Goal: Task Accomplishment & Management: Use online tool/utility

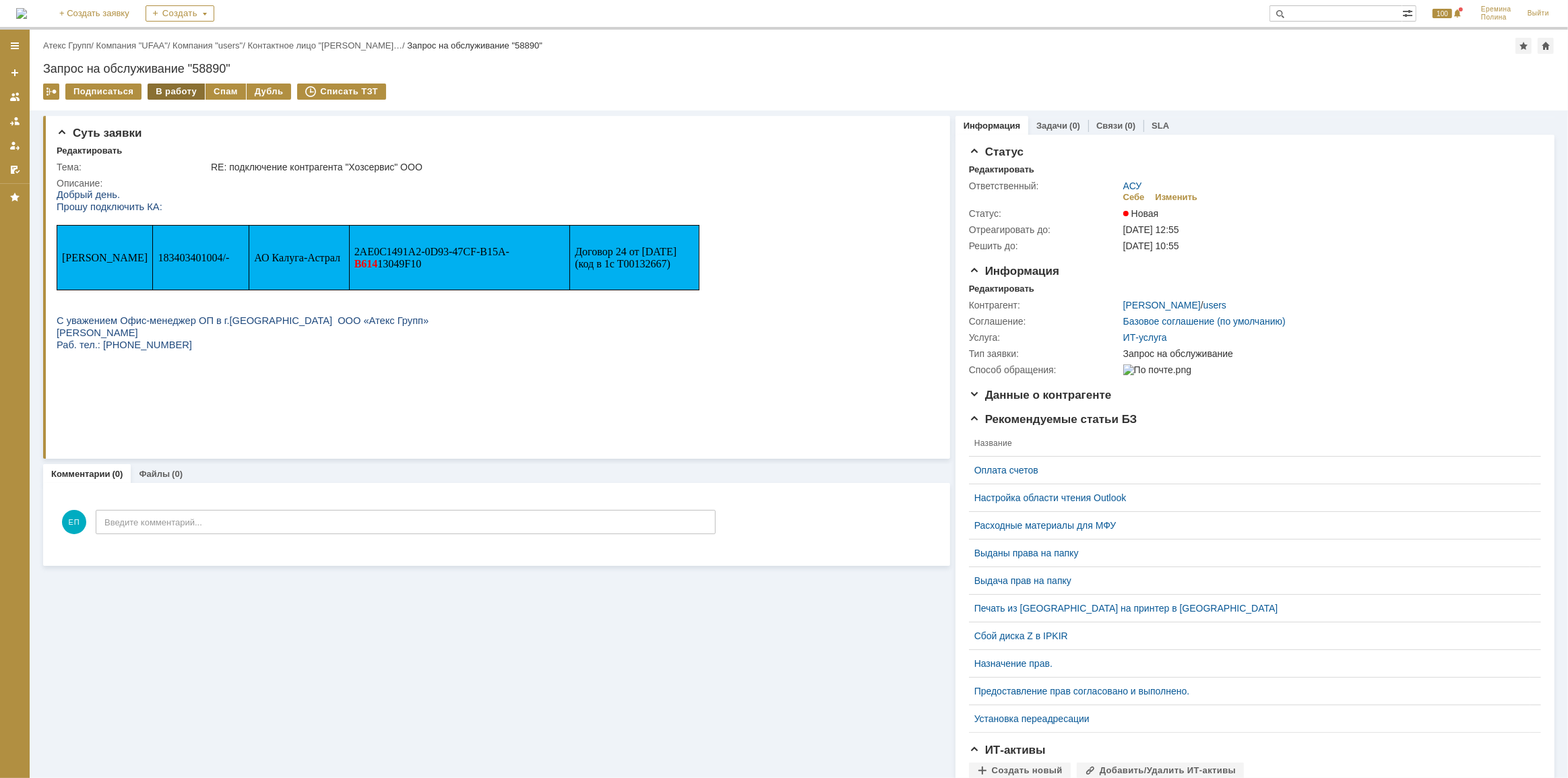
click at [185, 88] on div "В работу" at bounding box center [176, 92] width 57 height 16
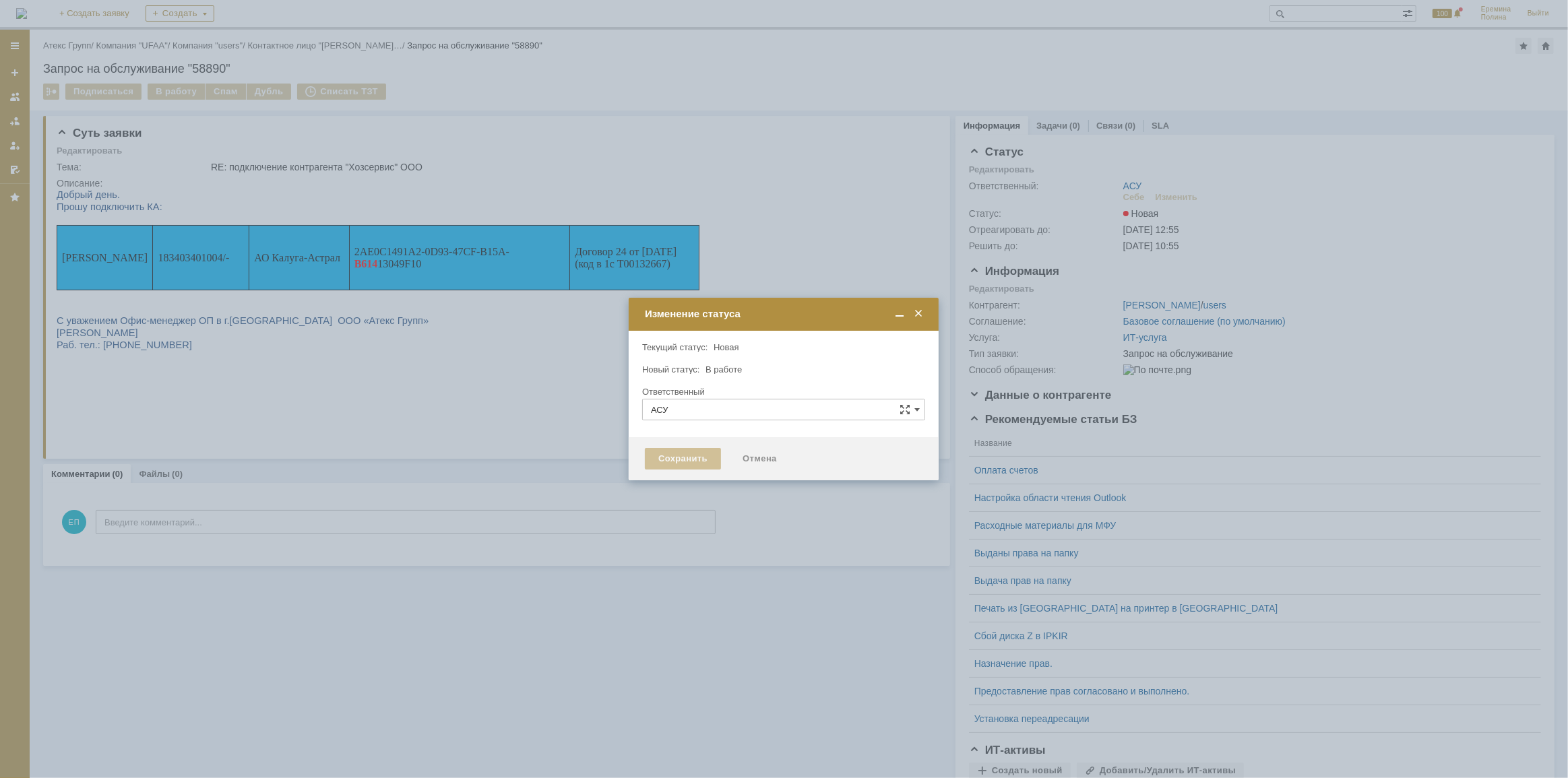
type input "[PERSON_NAME]"
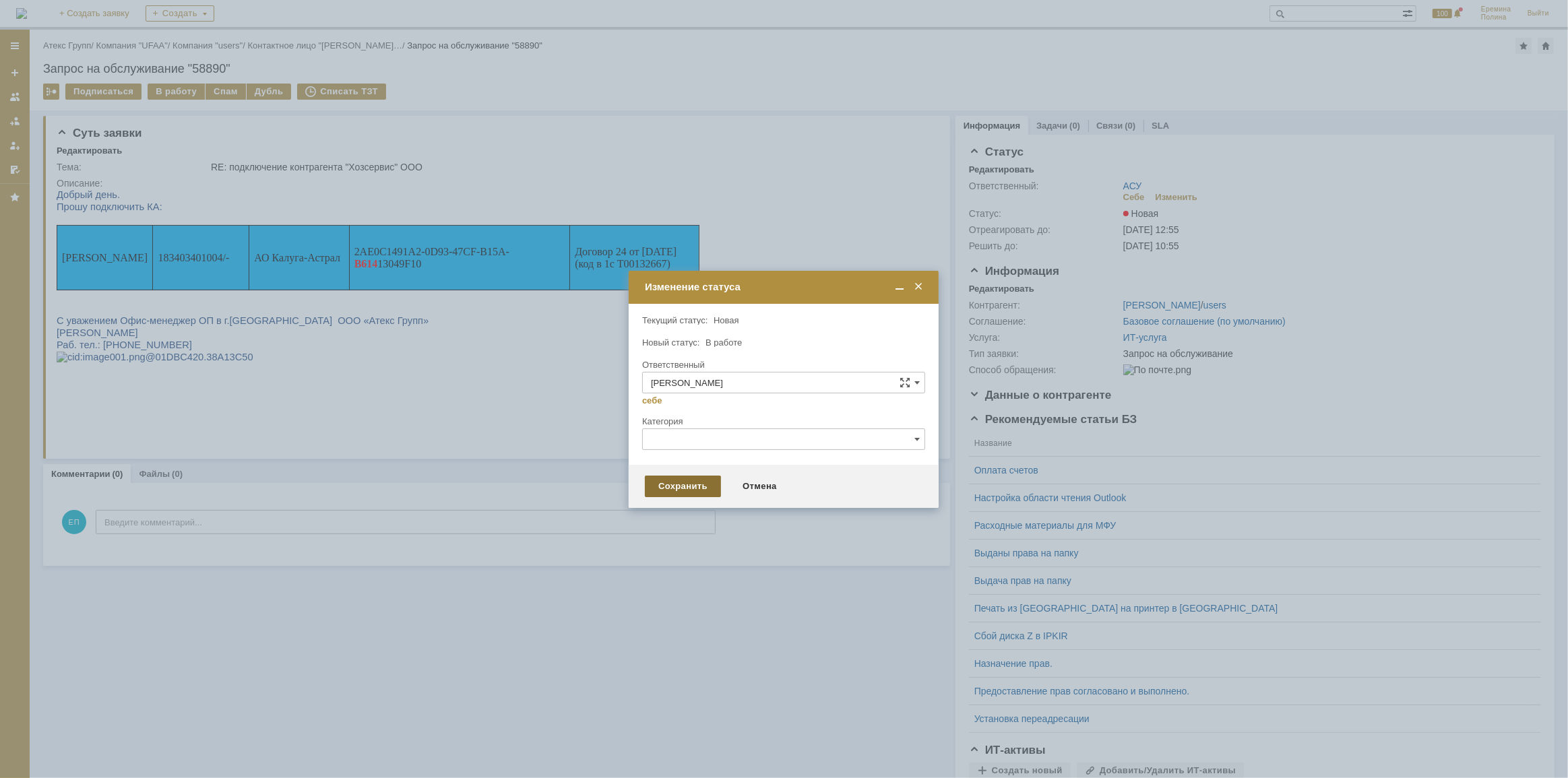
click at [679, 491] on div "Сохранить" at bounding box center [683, 486] width 76 height 21
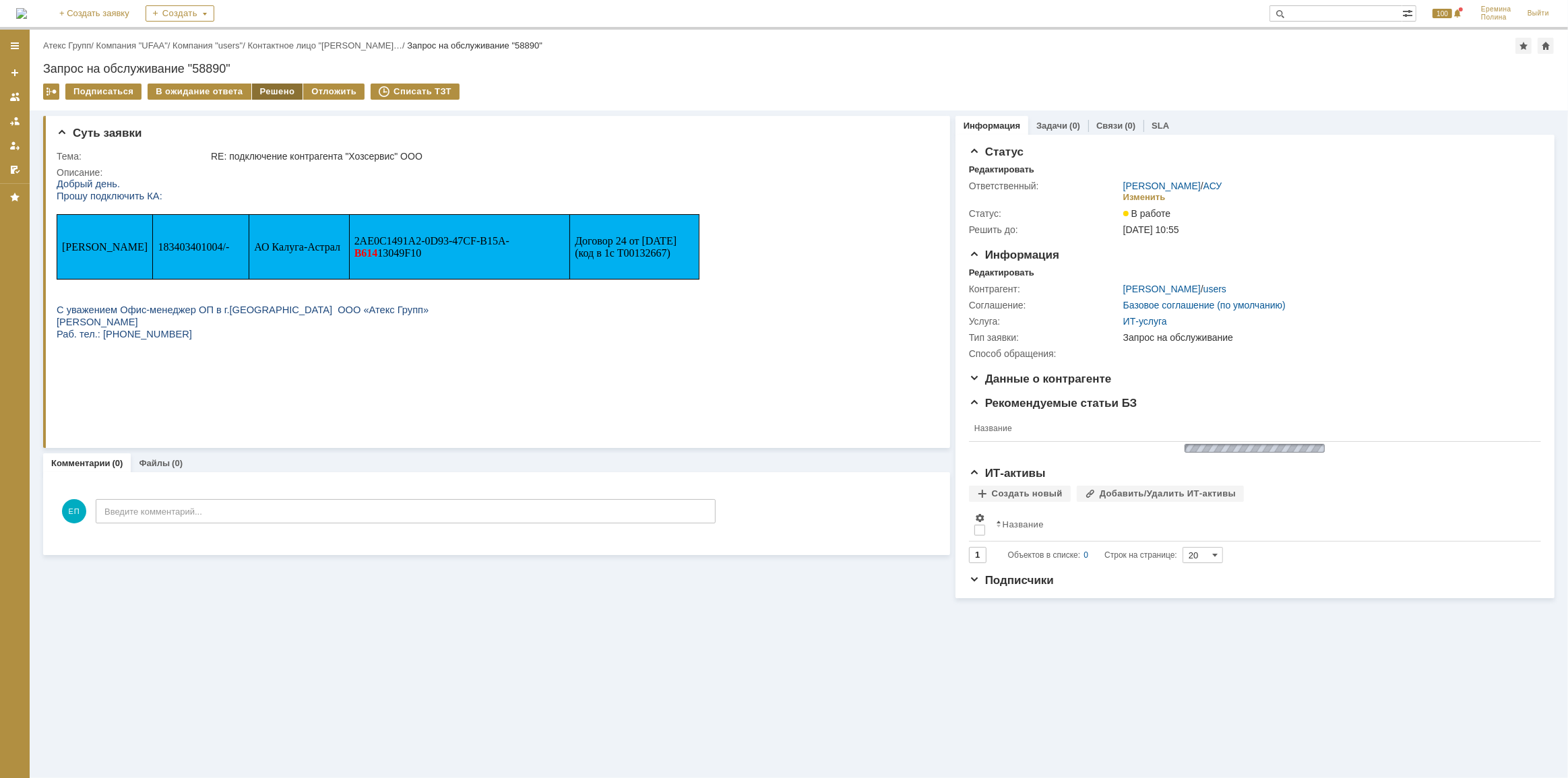
click at [263, 84] on div "Решено" at bounding box center [277, 92] width 51 height 16
